Goal: Navigation & Orientation: Find specific page/section

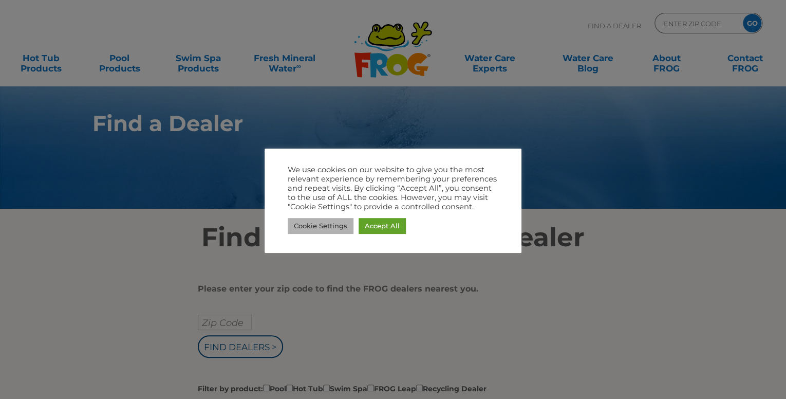
click at [326, 223] on link "Cookie Settings" at bounding box center [321, 226] width 66 height 16
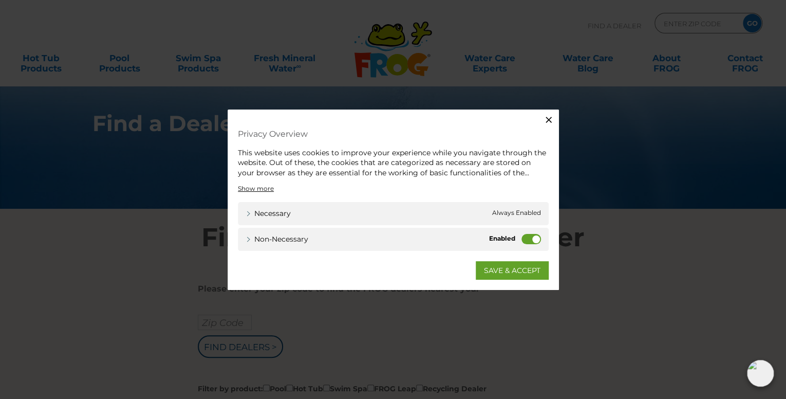
click at [532, 238] on label "Non-necessary" at bounding box center [531, 239] width 20 height 10
click at [0, 0] on input "Non-necessary" at bounding box center [0, 0] width 0 height 0
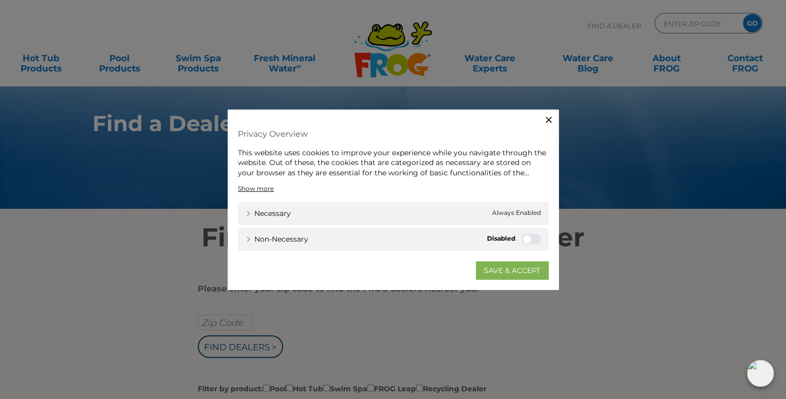
click at [503, 271] on link "SAVE & ACCEPT" at bounding box center [512, 270] width 73 height 18
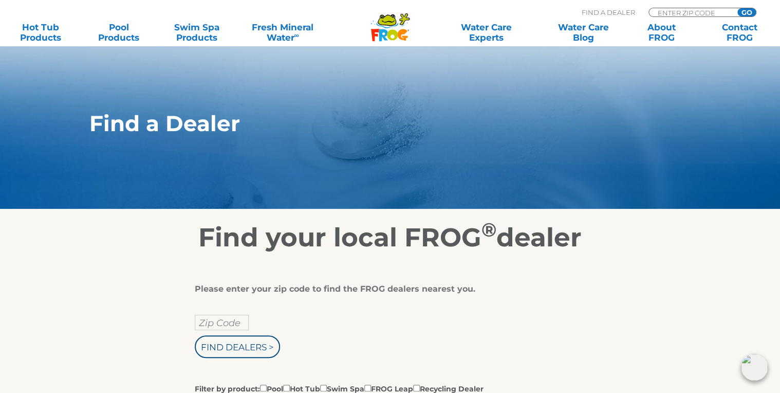
scroll to position [137, 0]
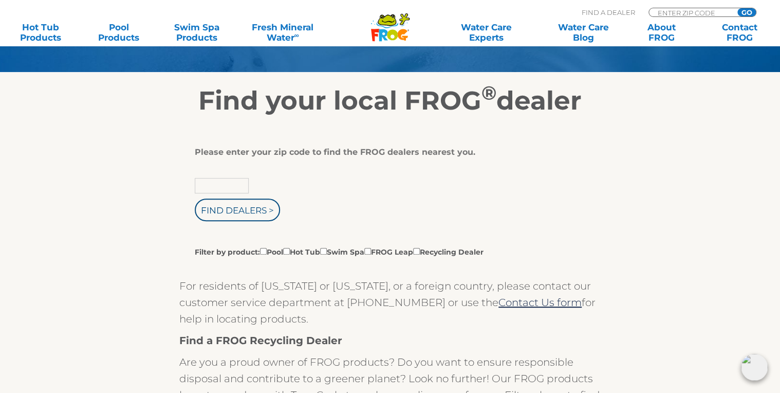
click at [224, 183] on input "text" at bounding box center [222, 185] width 54 height 15
type input "76226"
click at [224, 212] on input "Find Dealers >" at bounding box center [237, 209] width 85 height 23
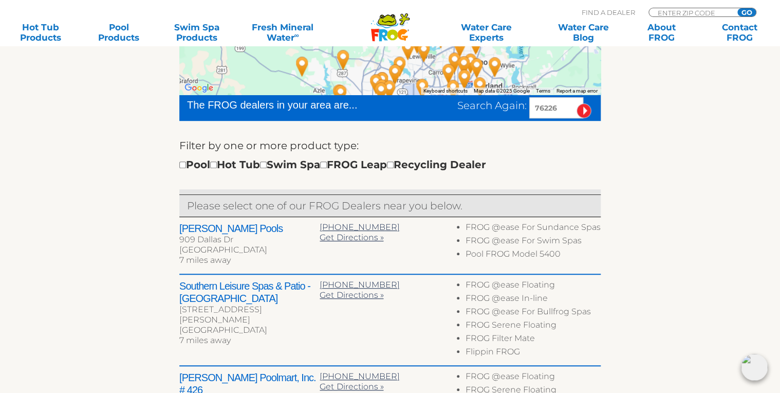
scroll to position [137, 0]
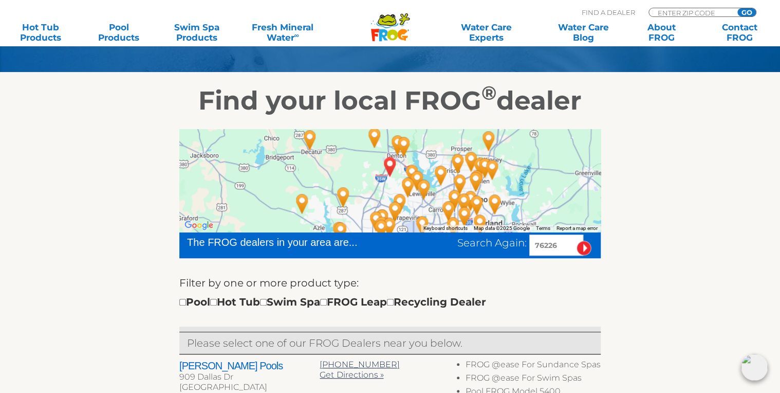
click at [370, 160] on div at bounding box center [389, 180] width 421 height 103
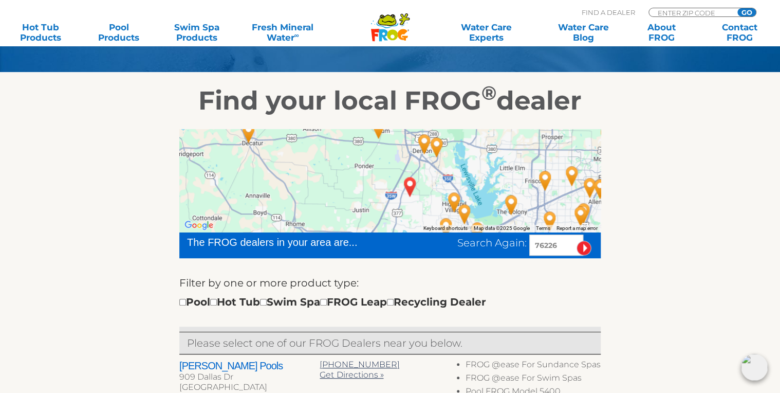
click at [370, 160] on div at bounding box center [389, 180] width 421 height 103
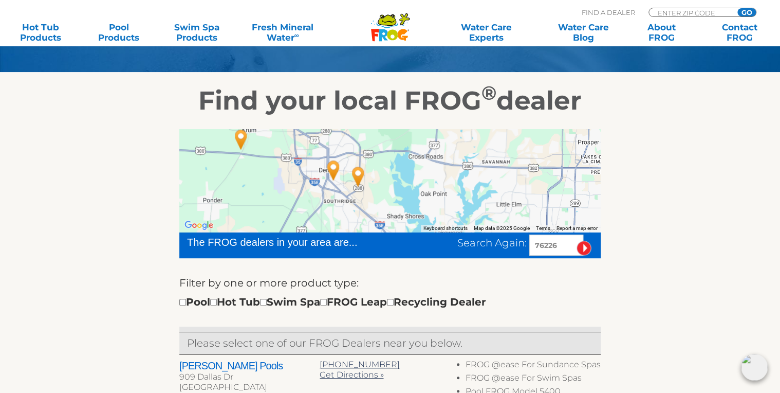
drag, startPoint x: 422, startPoint y: 173, endPoint x: 276, endPoint y: 203, distance: 148.9
click at [276, 203] on div at bounding box center [389, 180] width 421 height 103
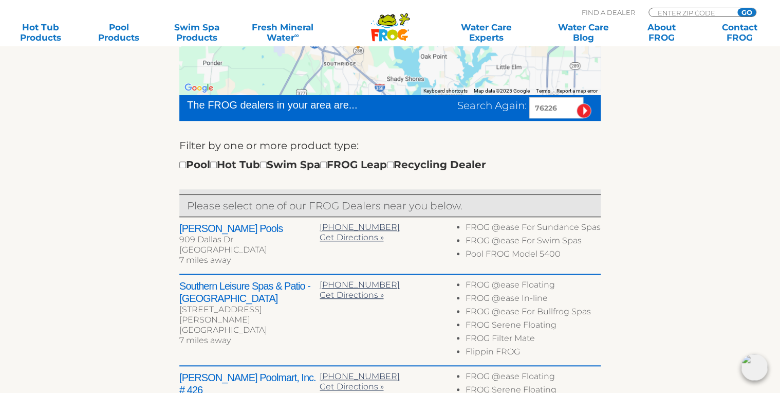
scroll to position [411, 0]
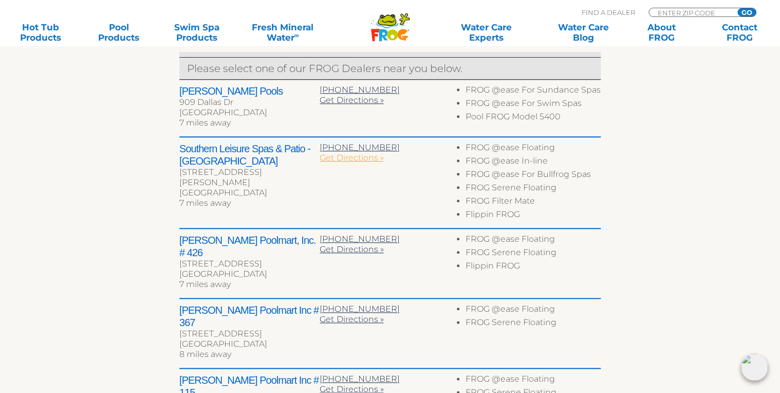
click at [334, 159] on span "Get Directions »" at bounding box center [352, 158] width 64 height 10
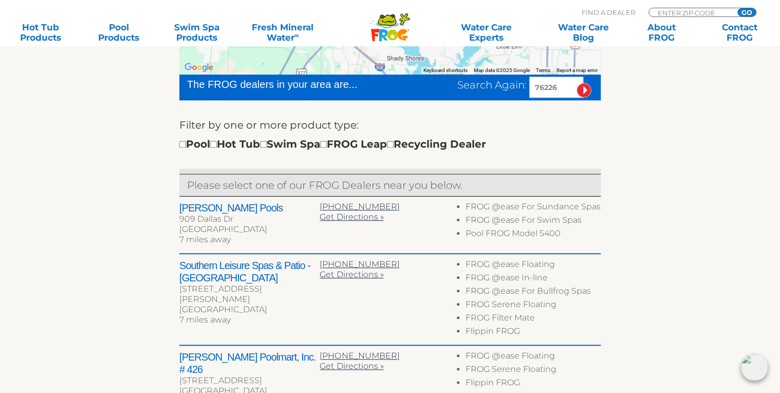
scroll to position [274, 0]
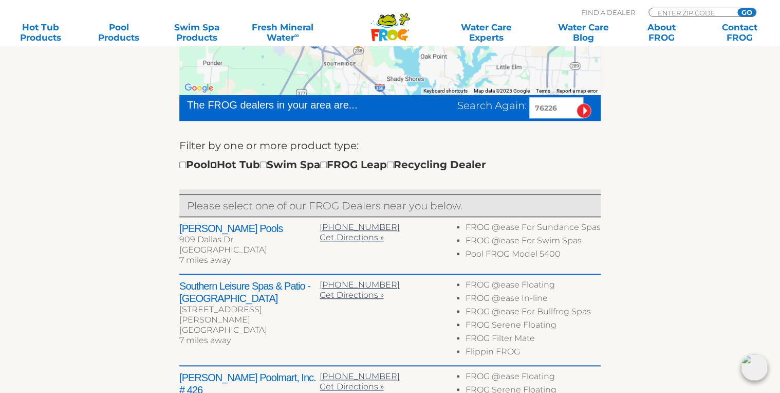
click at [217, 164] on input "checkbox" at bounding box center [213, 164] width 7 height 7
checkbox input "true"
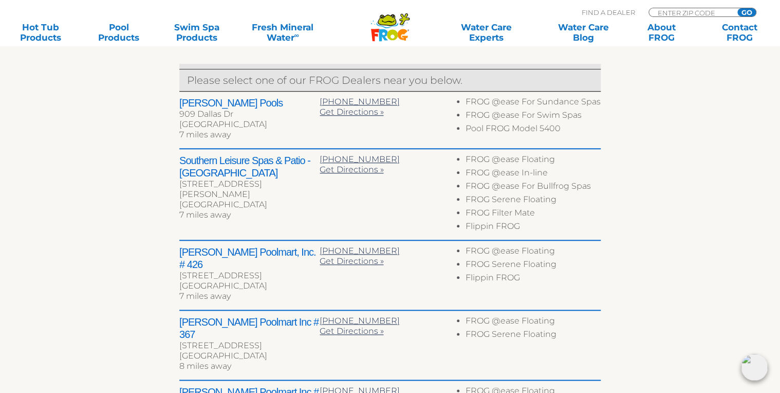
scroll to position [402, 0]
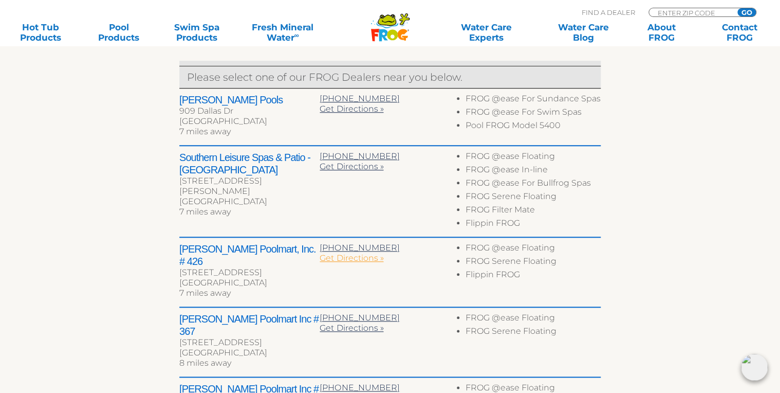
click at [345, 257] on span "Get Directions »" at bounding box center [352, 258] width 64 height 10
click at [350, 108] on span "Get Directions »" at bounding box center [352, 109] width 64 height 10
